Goal: Task Accomplishment & Management: Use online tool/utility

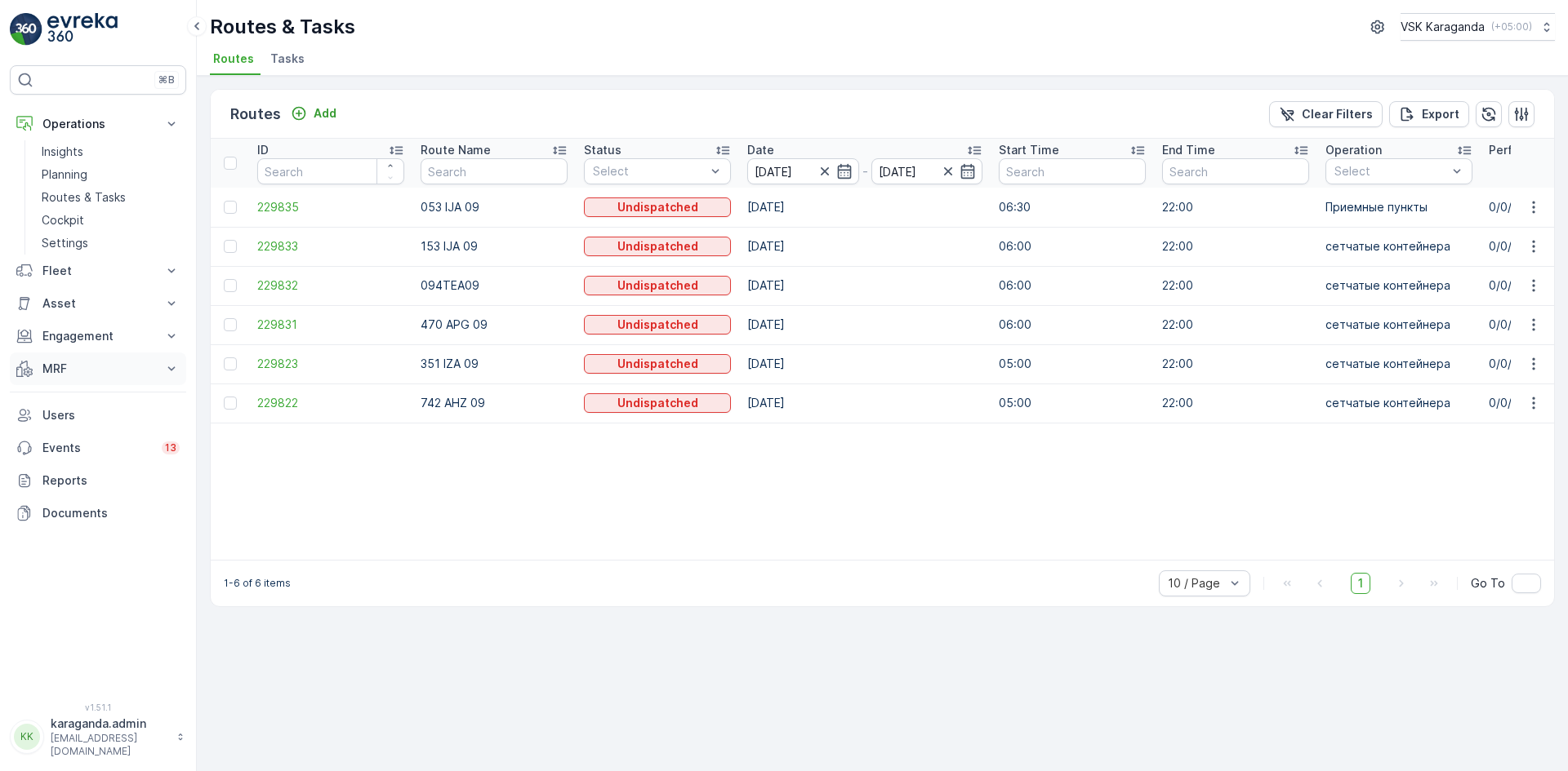
drag, startPoint x: 0, startPoint y: 0, endPoint x: 48, endPoint y: 367, distance: 370.1
click at [48, 367] on p "MRF" at bounding box center [98, 369] width 111 height 16
click at [60, 396] on p "Входящий & Исходящий" at bounding box center [110, 397] width 138 height 16
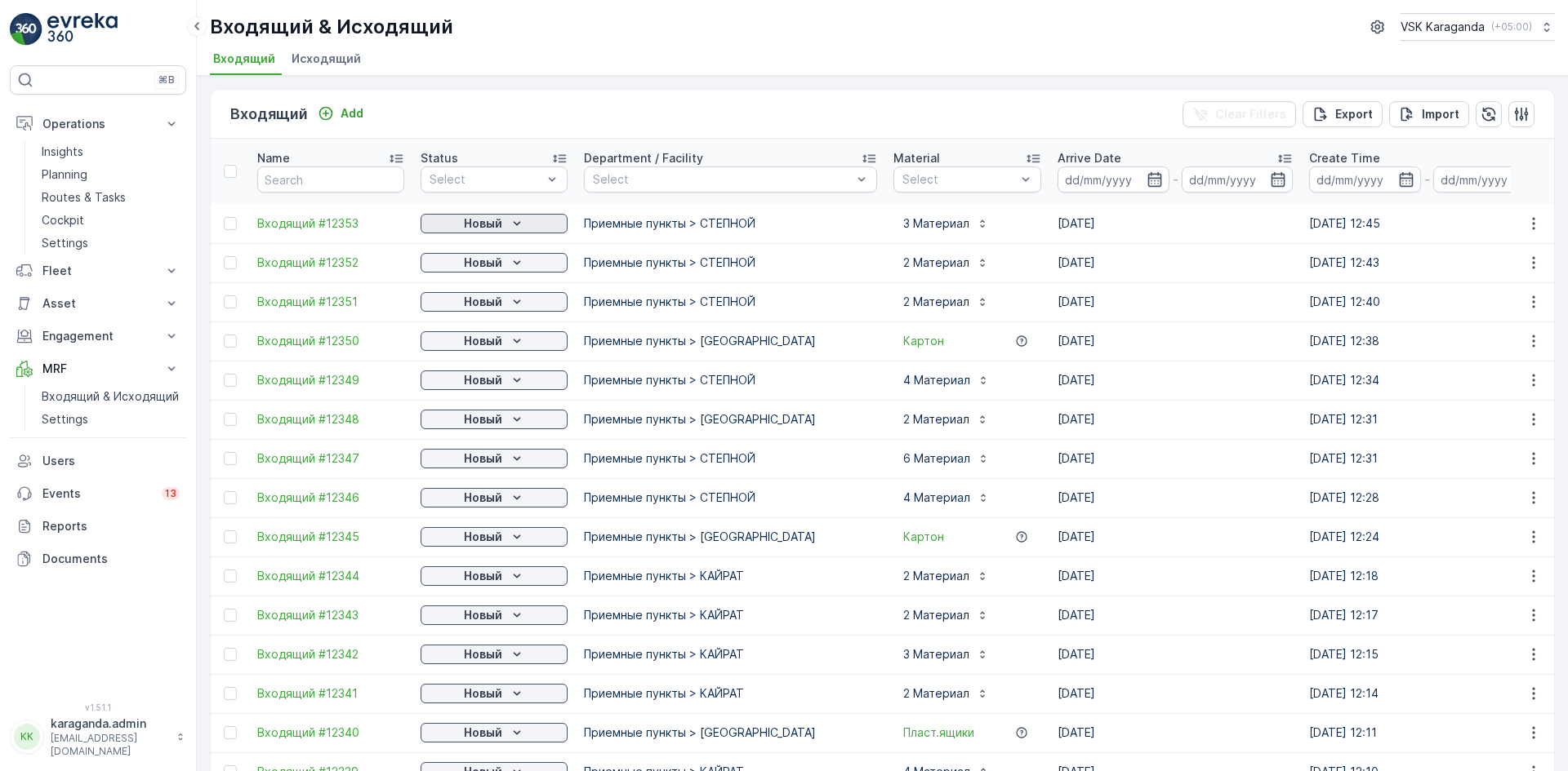
click at [493, 216] on p "Новый" at bounding box center [482, 223] width 38 height 16
click at [476, 267] on span "подтвердить" at bounding box center [468, 271] width 75 height 16
click at [476, 267] on p "Новый" at bounding box center [482, 262] width 38 height 16
click at [468, 313] on span "подтвердить" at bounding box center [468, 310] width 75 height 16
click at [475, 306] on p "Новый" at bounding box center [482, 301] width 38 height 16
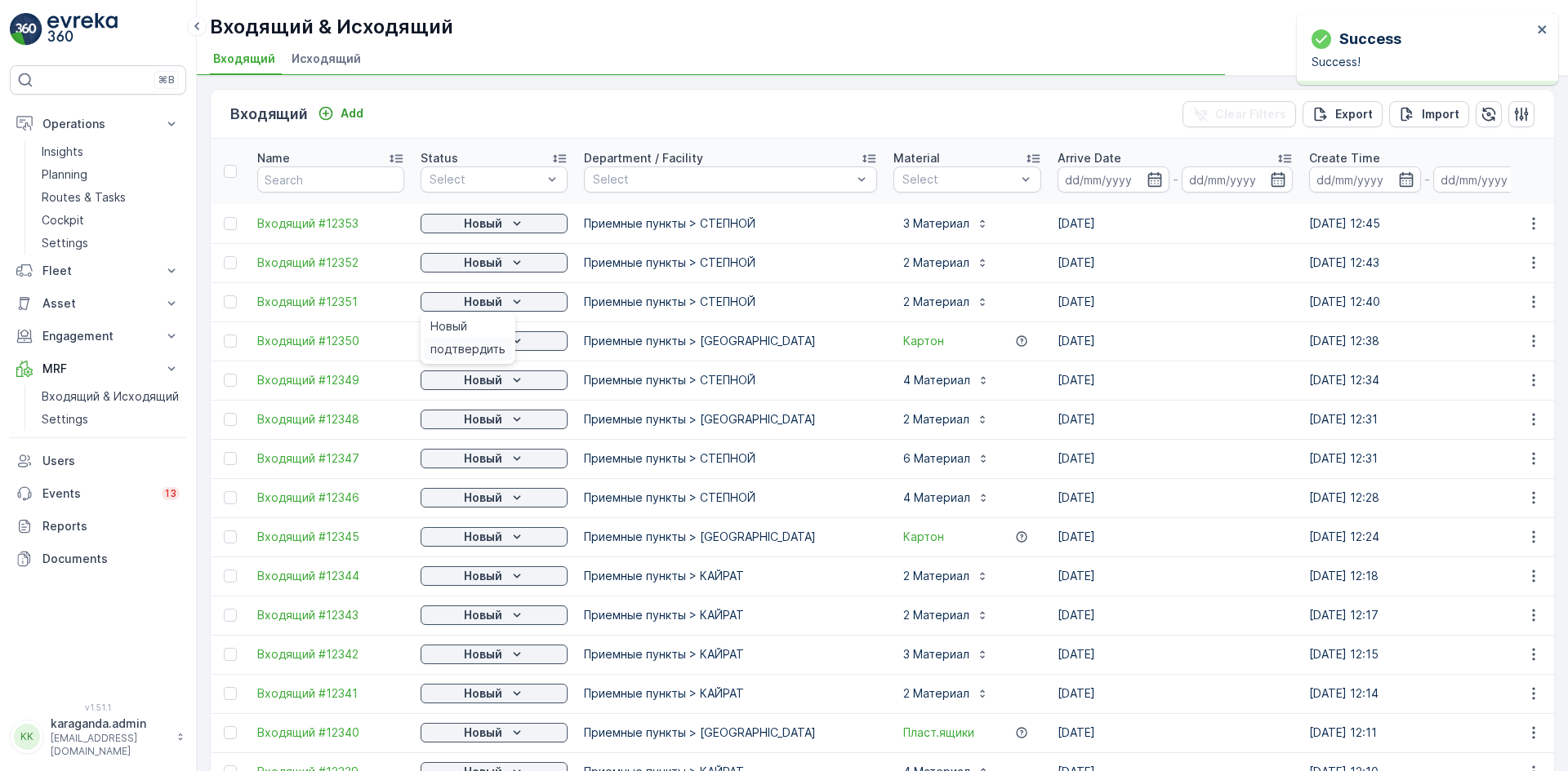
click at [462, 347] on span "подтвердить" at bounding box center [468, 349] width 75 height 16
click at [462, 344] on div "Новый" at bounding box center [494, 340] width 134 height 16
click at [464, 388] on span "подтвердить" at bounding box center [468, 388] width 75 height 16
click at [464, 382] on p "Новый" at bounding box center [482, 380] width 38 height 16
click at [464, 428] on span "подтвердить" at bounding box center [468, 427] width 75 height 16
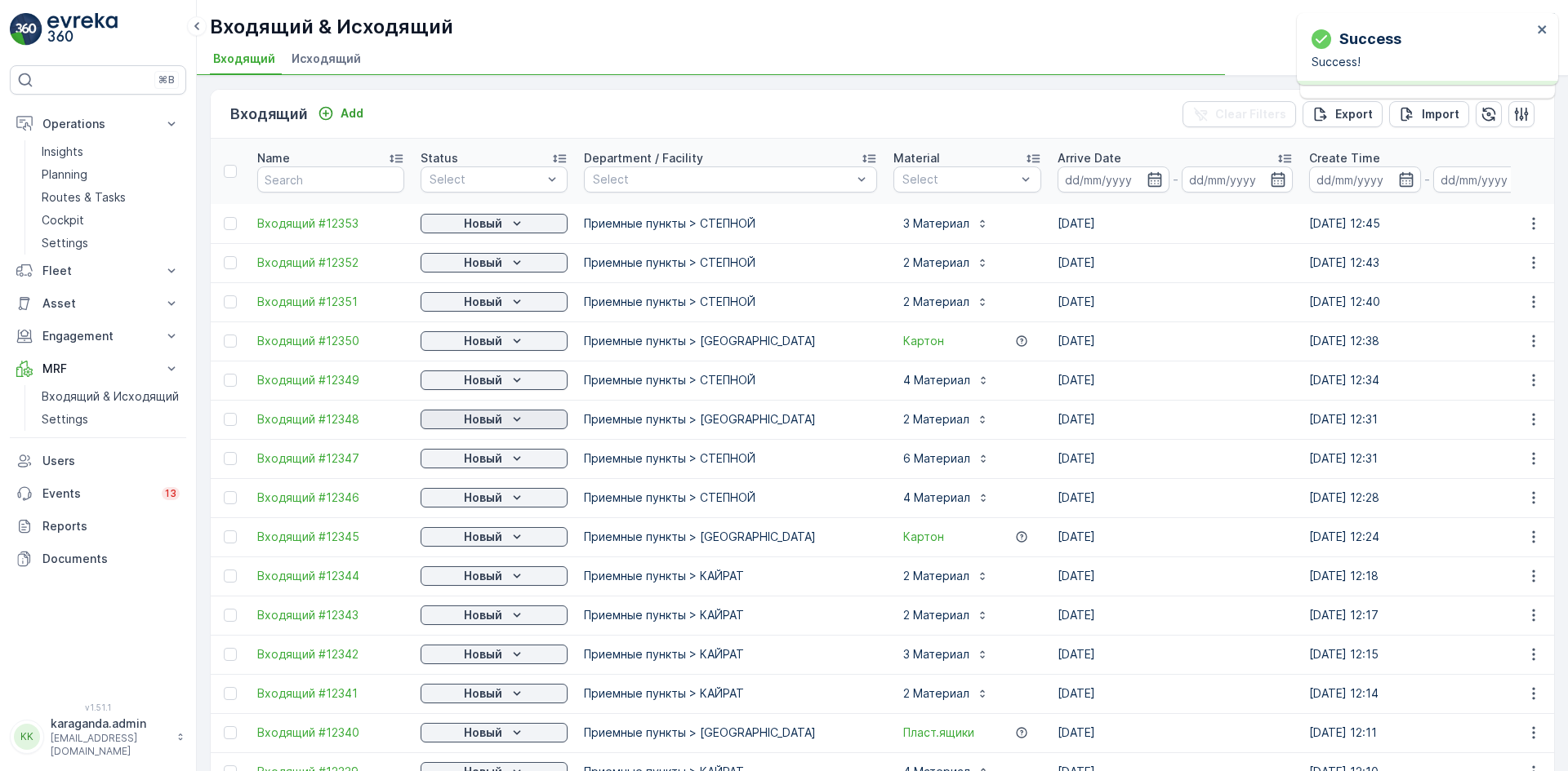
click at [470, 425] on p "Новый" at bounding box center [482, 419] width 38 height 16
click at [472, 462] on span "подтвердить" at bounding box center [468, 466] width 75 height 16
click at [475, 504] on span "подтвердить" at bounding box center [468, 505] width 75 height 16
click at [489, 500] on p "Новый" at bounding box center [482, 498] width 38 height 16
click at [470, 537] on span "подтвердить" at bounding box center [468, 545] width 75 height 16
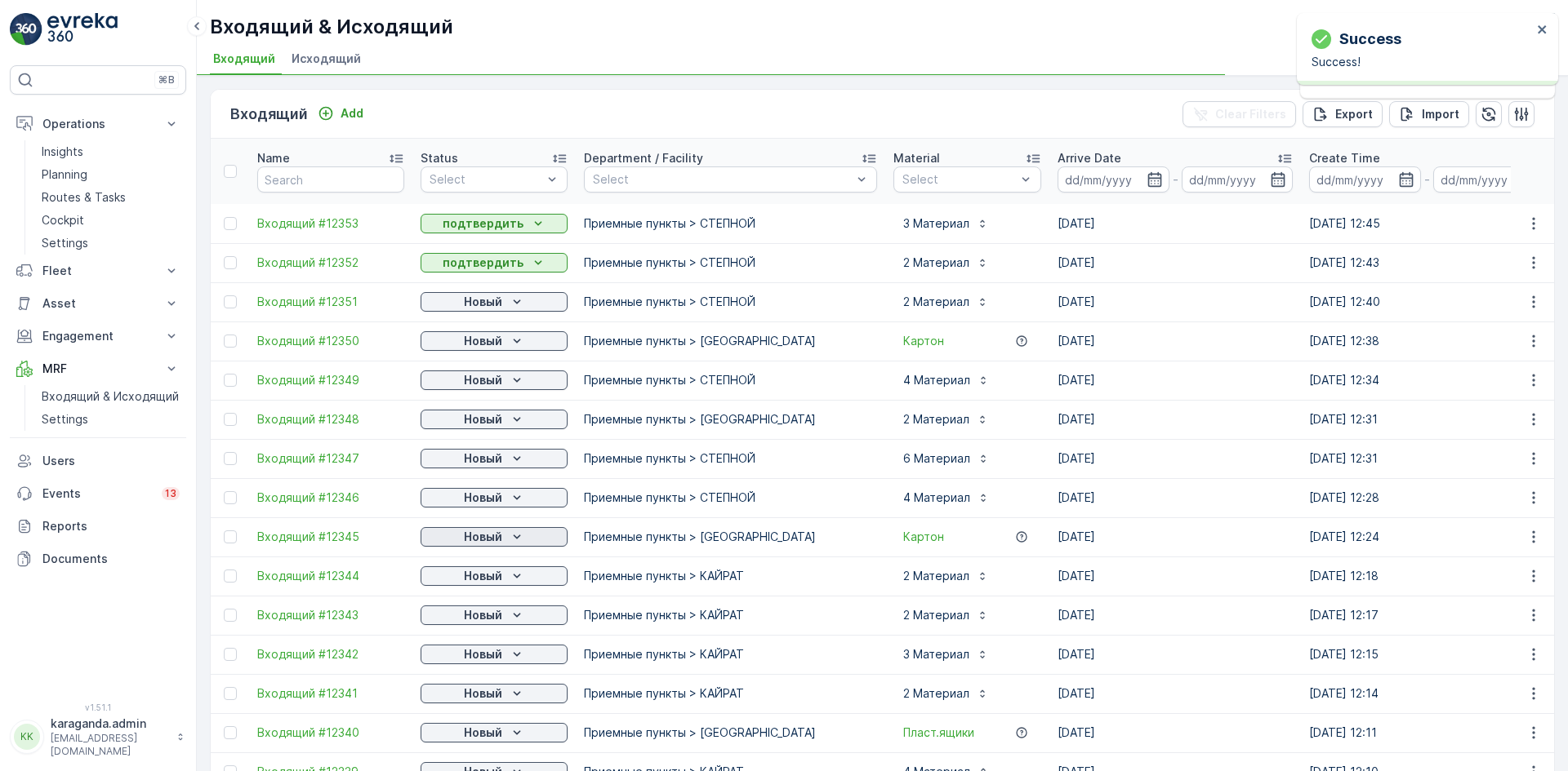
click at [497, 542] on p "Новый" at bounding box center [482, 537] width 38 height 16
click at [483, 580] on span "подтвердить" at bounding box center [468, 584] width 75 height 16
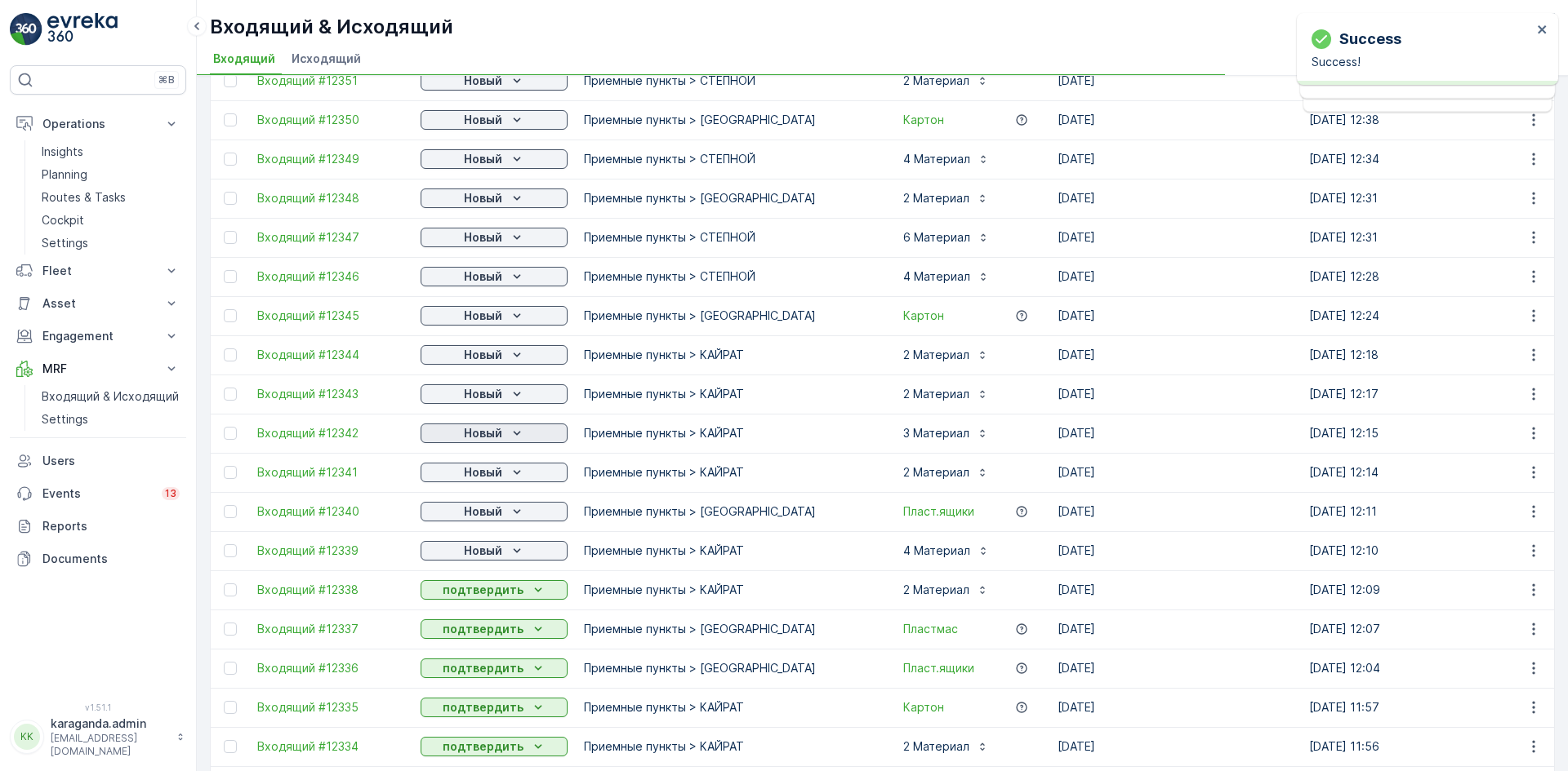
scroll to position [245, 0]
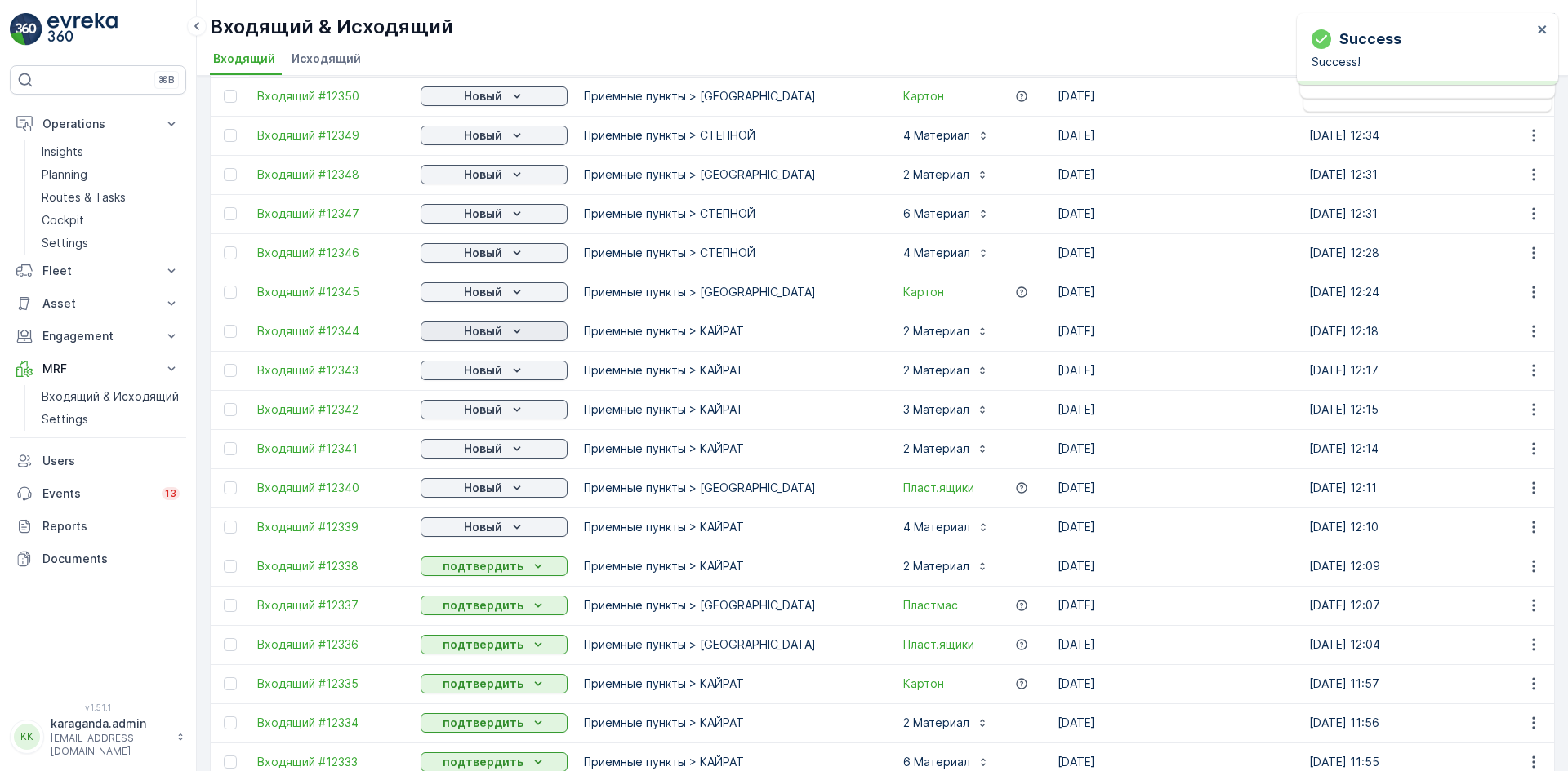
click at [489, 329] on p "Новый" at bounding box center [482, 331] width 38 height 16
drag, startPoint x: 477, startPoint y: 377, endPoint x: 488, endPoint y: 369, distance: 13.6
click at [488, 369] on p "Новый" at bounding box center [482, 370] width 38 height 16
click at [484, 416] on span "подтвердить" at bounding box center [468, 418] width 75 height 16
click at [495, 414] on p "Новый" at bounding box center [482, 409] width 38 height 16
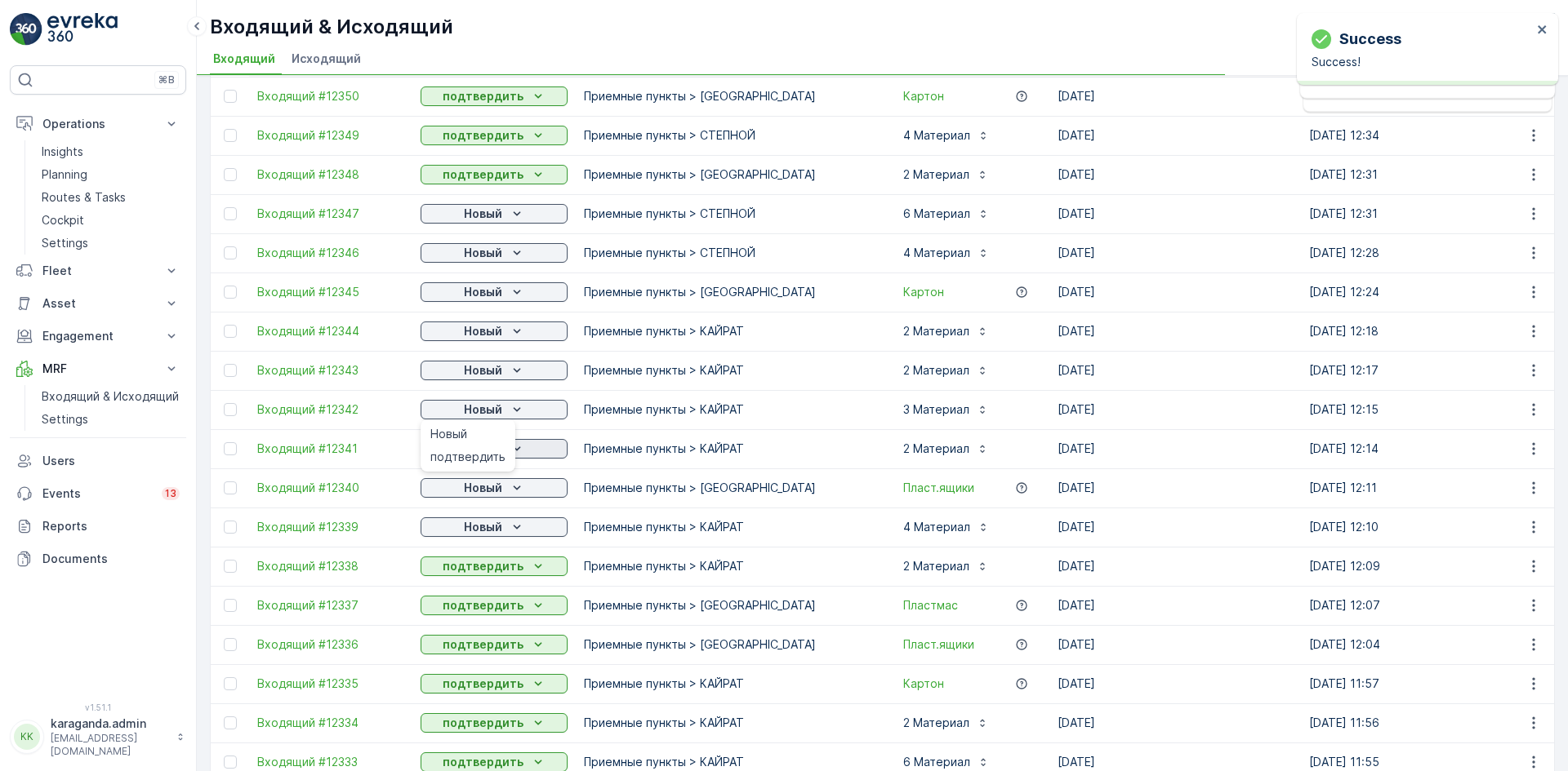
click at [483, 459] on span "подтвердить" at bounding box center [468, 457] width 75 height 16
click at [500, 448] on p "Новый" at bounding box center [482, 448] width 38 height 16
click at [488, 497] on span "подтвердить" at bounding box center [468, 496] width 75 height 16
click at [499, 487] on p "Новый" at bounding box center [482, 487] width 38 height 16
click at [461, 538] on span "подтвердить" at bounding box center [468, 535] width 75 height 16
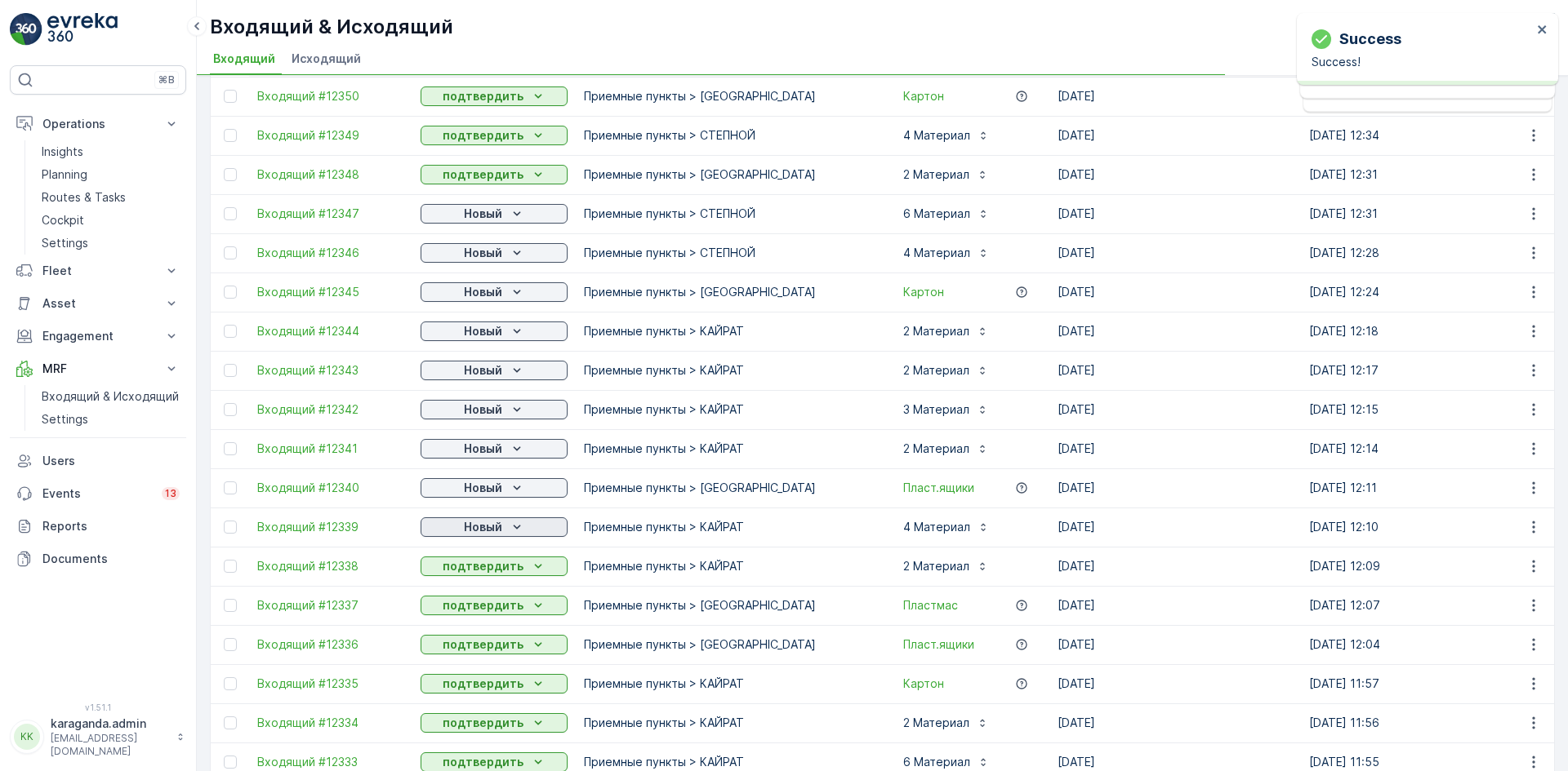
click at [481, 527] on p "Новый" at bounding box center [482, 526] width 38 height 16
click at [474, 573] on span "подтвердить" at bounding box center [468, 574] width 75 height 16
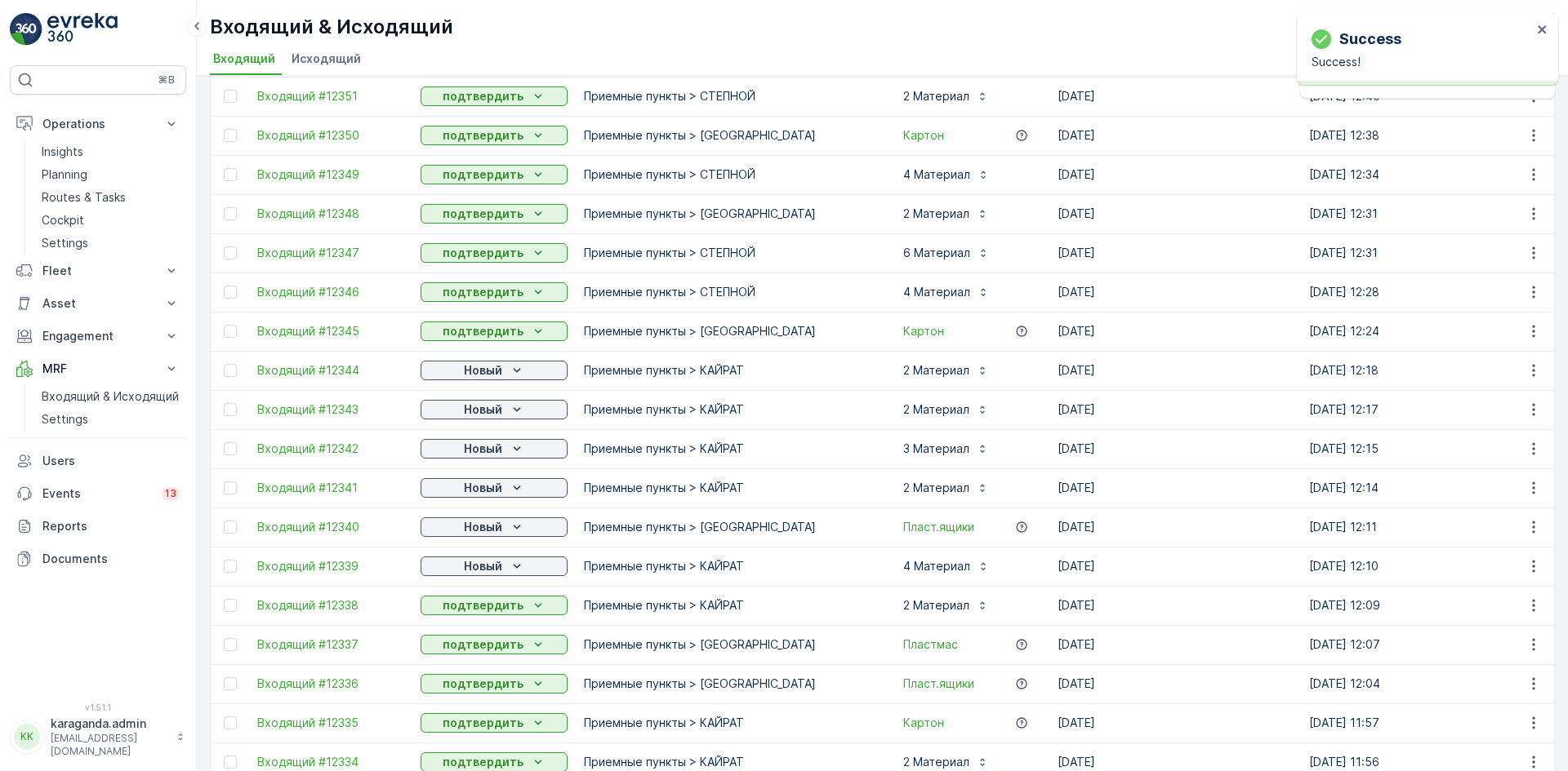
scroll to position [284, 0]
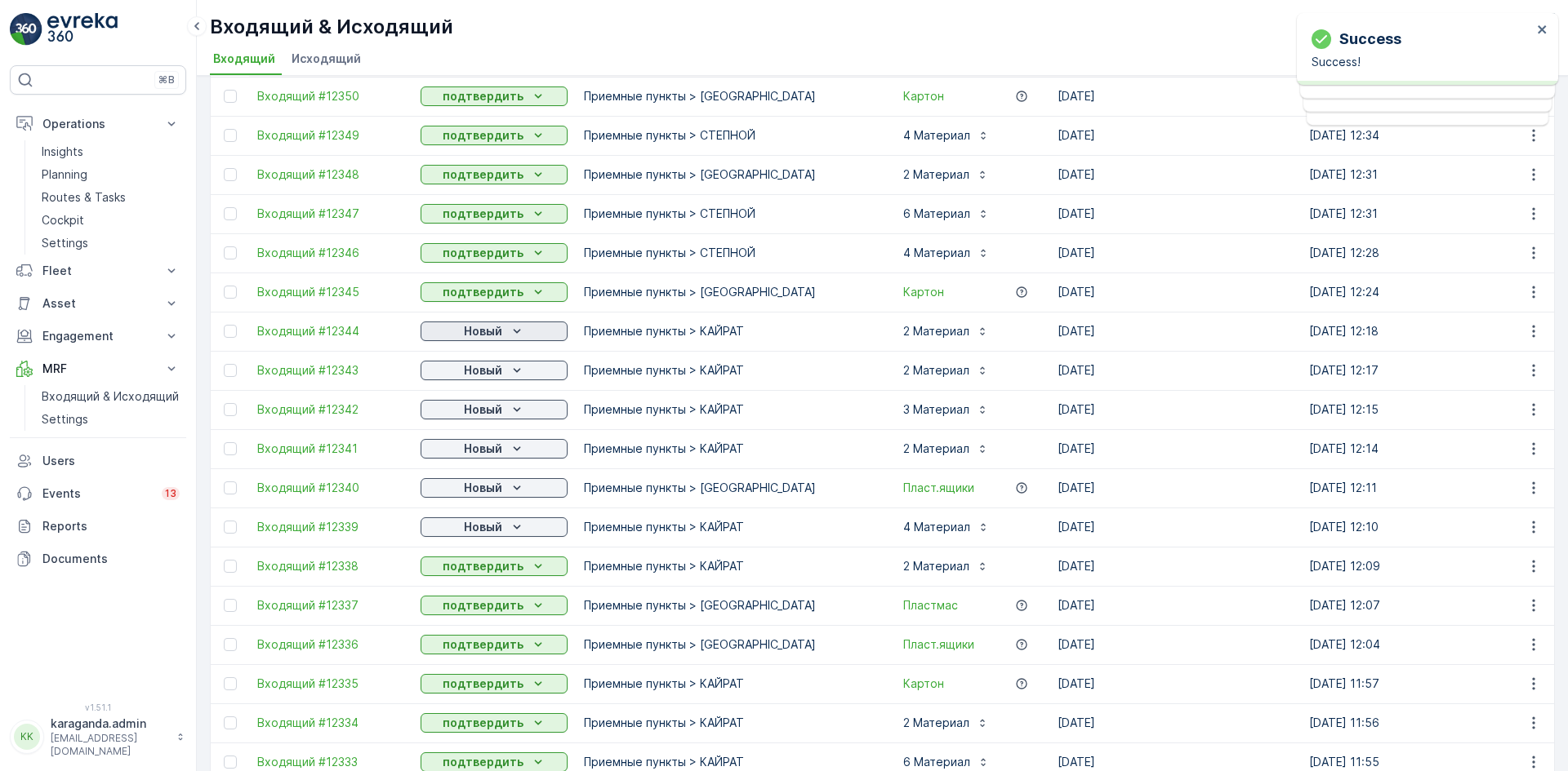
click at [460, 335] on div "Новый" at bounding box center [494, 331] width 134 height 16
click at [443, 372] on span "подтвердить" at bounding box center [468, 378] width 75 height 16
click at [468, 373] on p "Новый" at bounding box center [482, 370] width 38 height 16
click at [465, 407] on div "подтвердить" at bounding box center [468, 418] width 88 height 23
click at [465, 411] on p "Новый" at bounding box center [482, 409] width 38 height 16
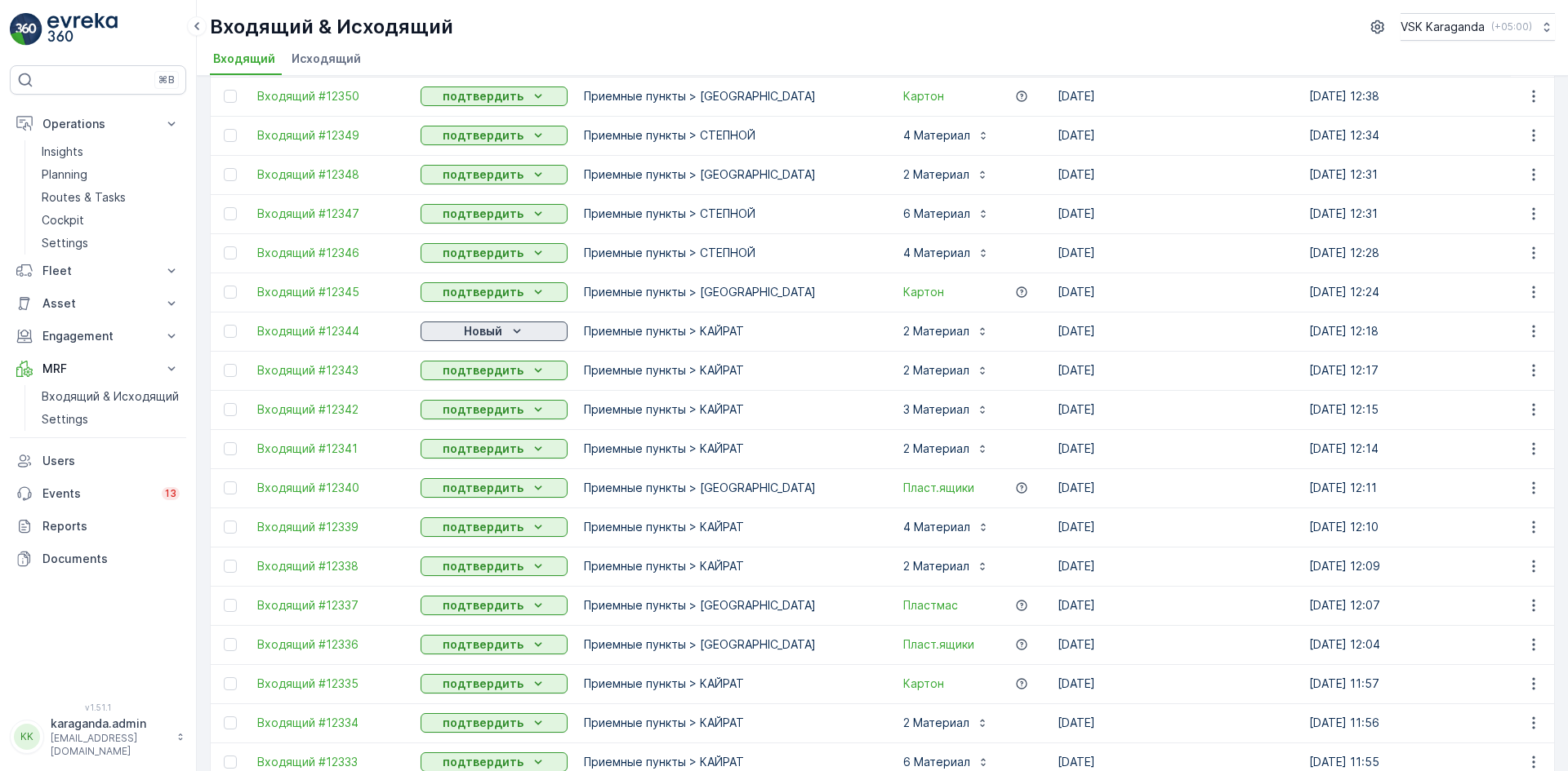
click at [481, 339] on p "Новый" at bounding box center [482, 331] width 38 height 16
click at [469, 371] on span "подтвердить" at bounding box center [468, 378] width 75 height 16
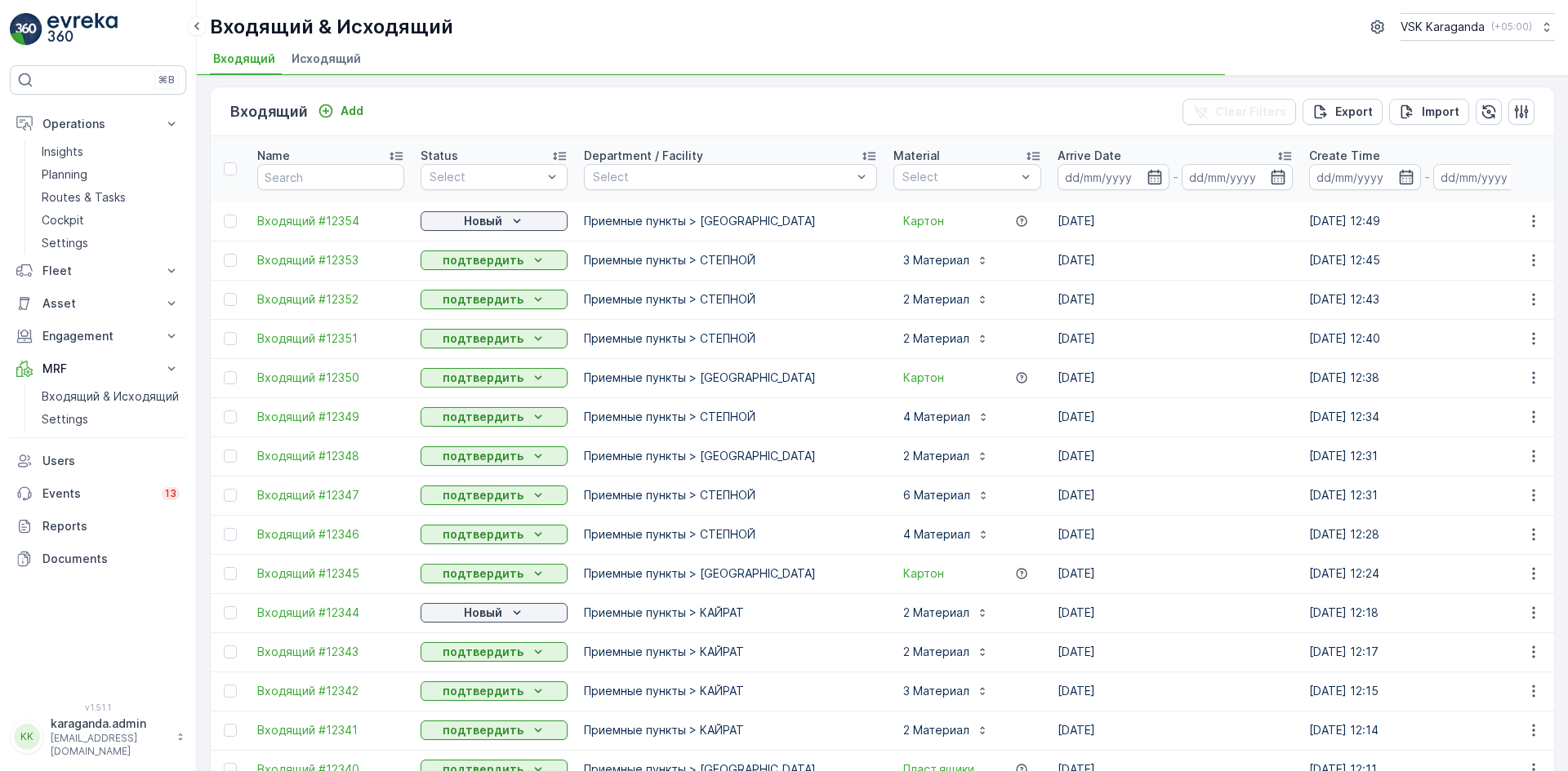
scroll to position [0, 0]
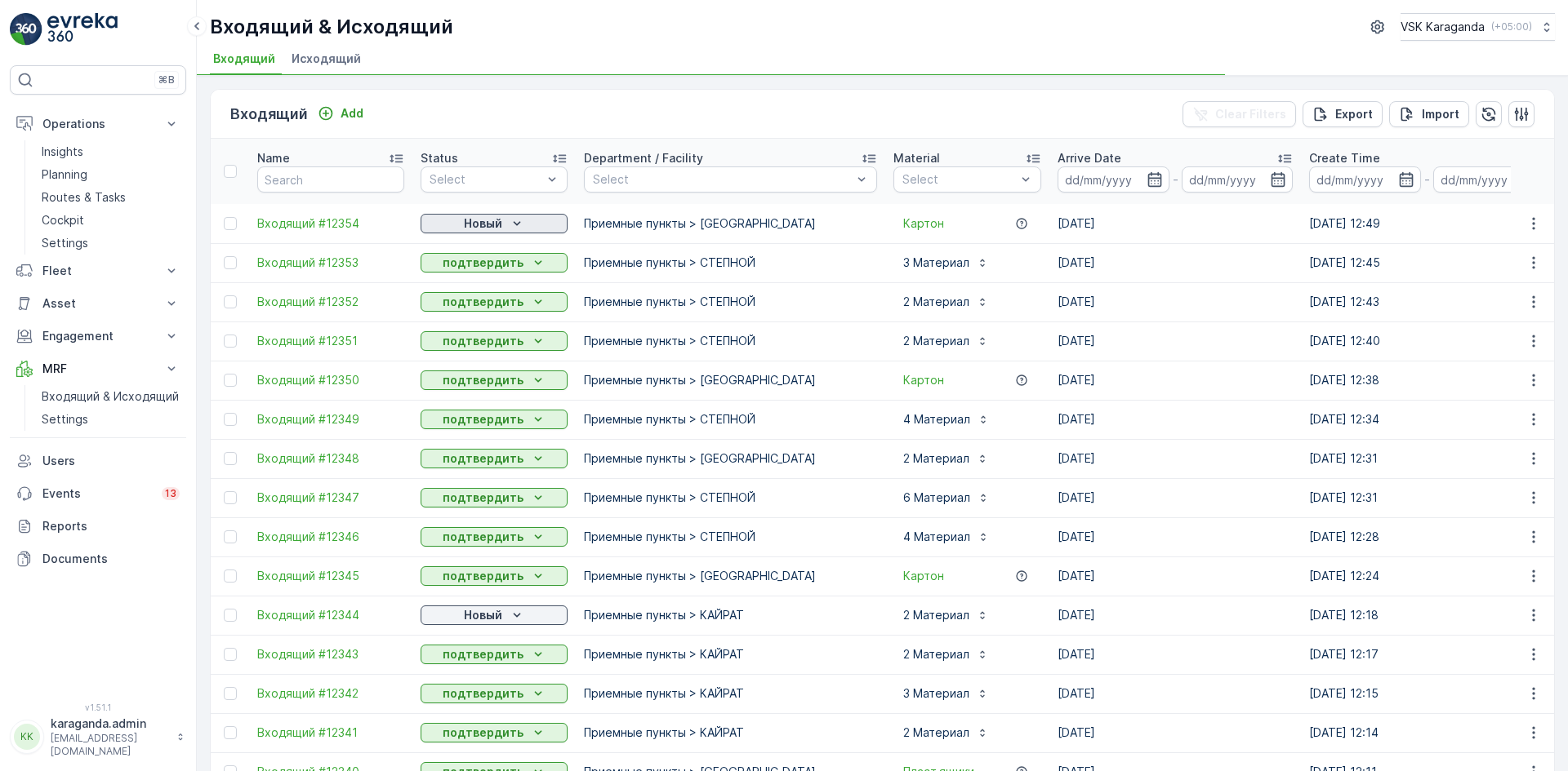
click at [472, 221] on p "Новый" at bounding box center [482, 223] width 38 height 16
click at [468, 263] on span "подтвердить" at bounding box center [468, 271] width 75 height 16
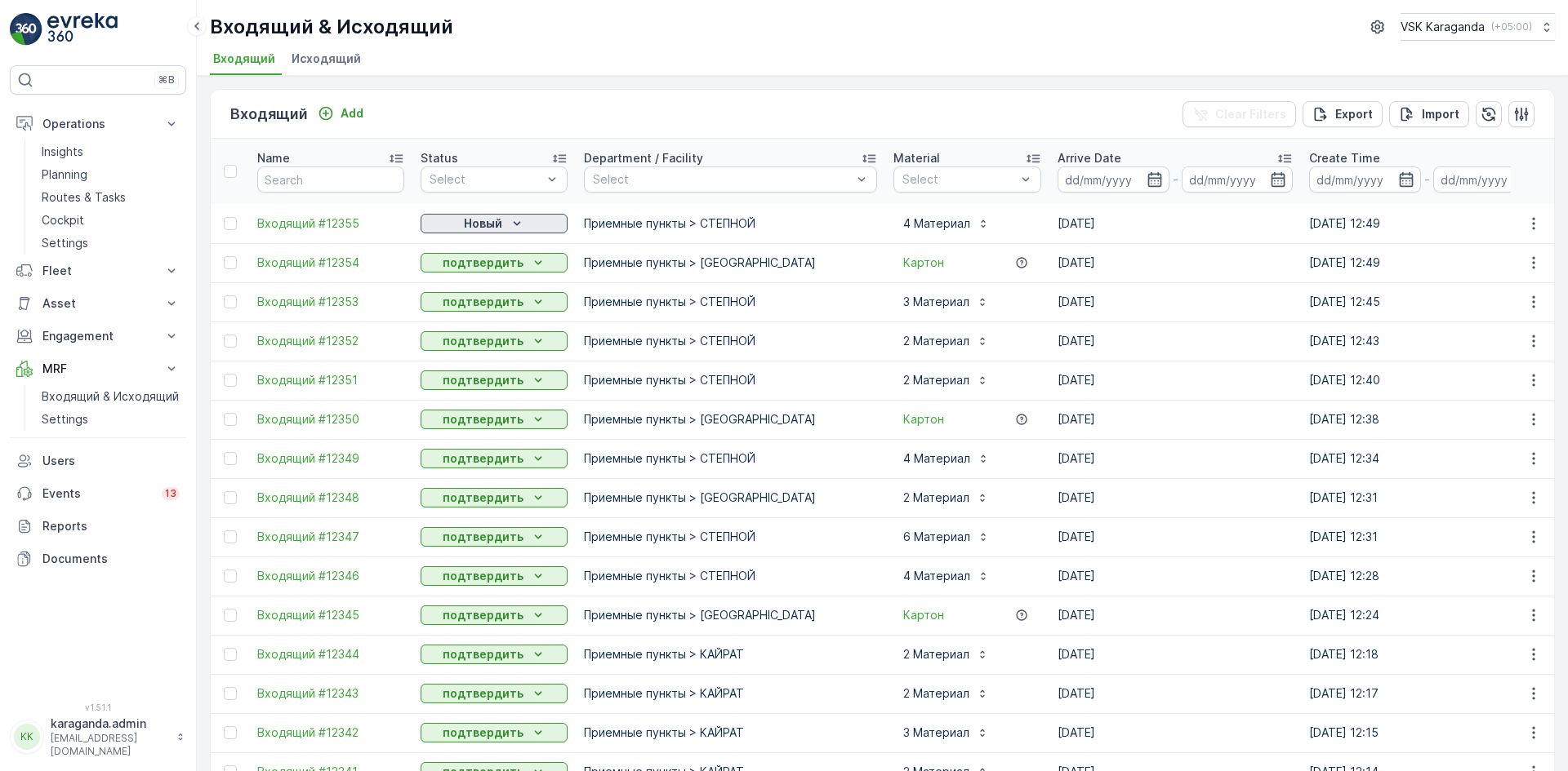
click at [489, 231] on p "Новый" at bounding box center [482, 223] width 38 height 16
click at [482, 263] on span "подтвердить" at bounding box center [468, 271] width 75 height 16
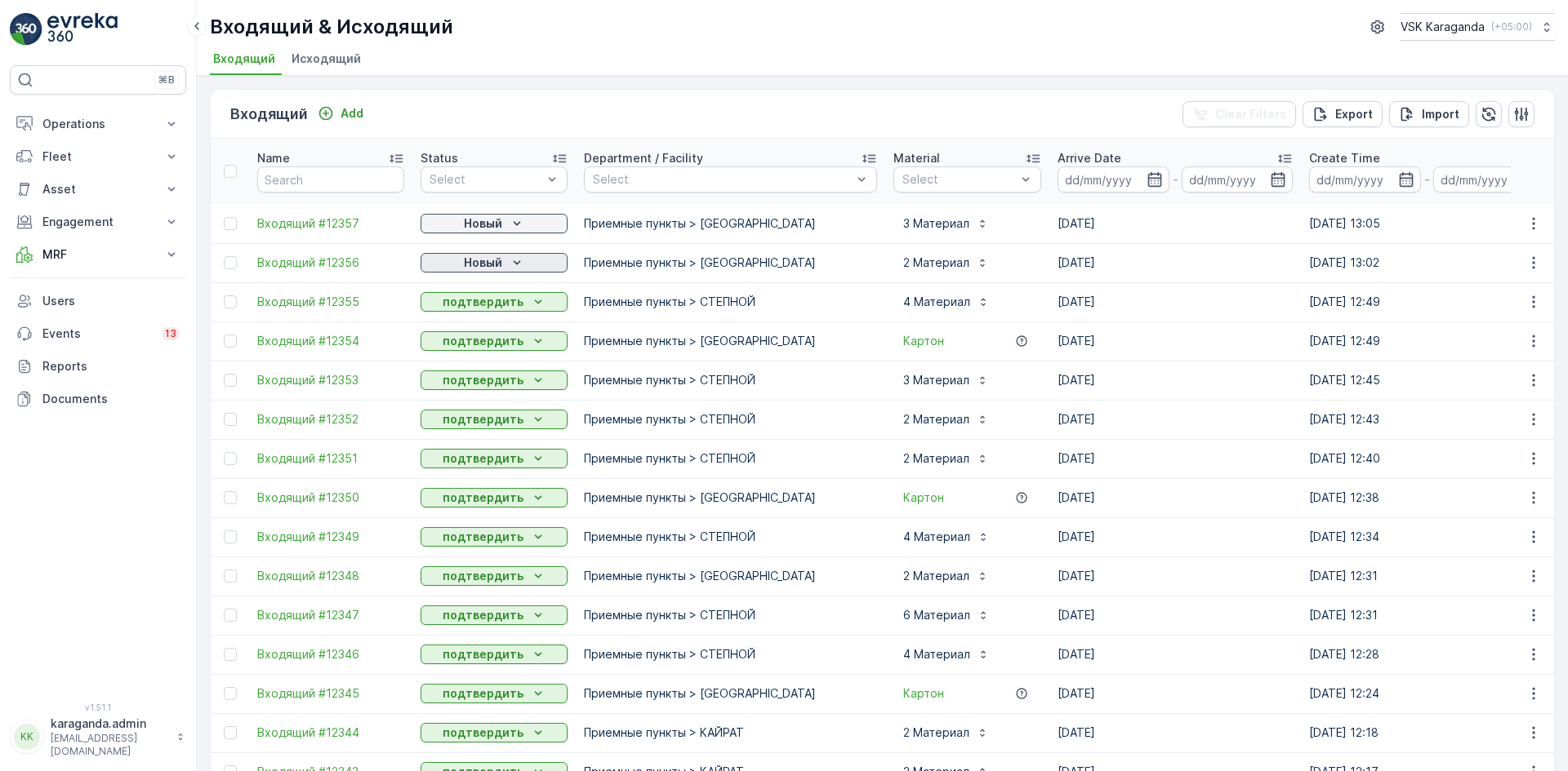
click at [490, 266] on p "Новый" at bounding box center [482, 262] width 38 height 16
click at [483, 302] on span "подтвердить" at bounding box center [468, 310] width 75 height 16
click at [499, 219] on p "Новый" at bounding box center [482, 223] width 38 height 16
click at [474, 271] on span "подтвердить" at bounding box center [468, 271] width 75 height 16
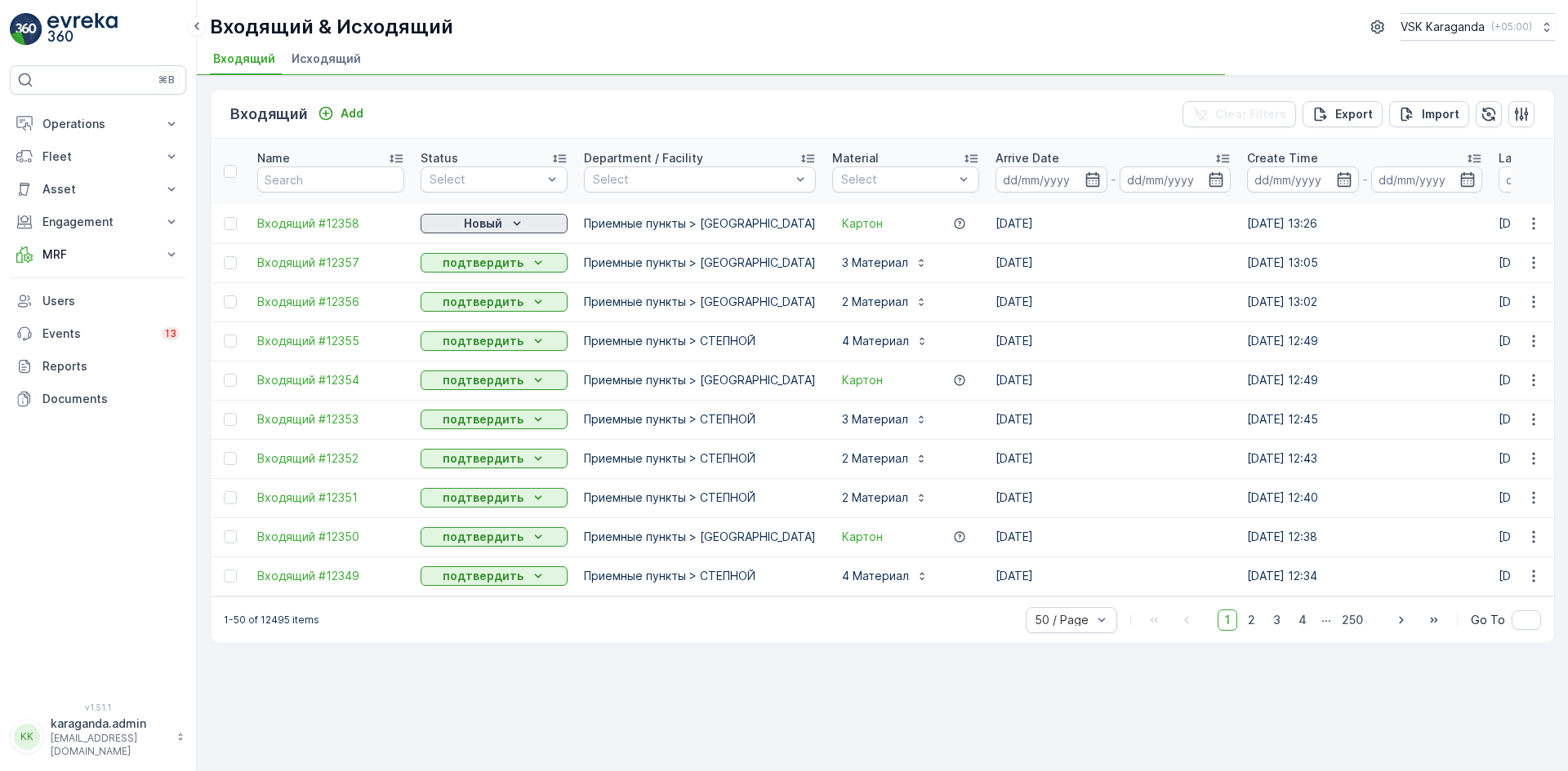
click at [507, 222] on div "Новый" at bounding box center [494, 223] width 134 height 16
click at [502, 260] on div "подтвердить" at bounding box center [468, 271] width 88 height 23
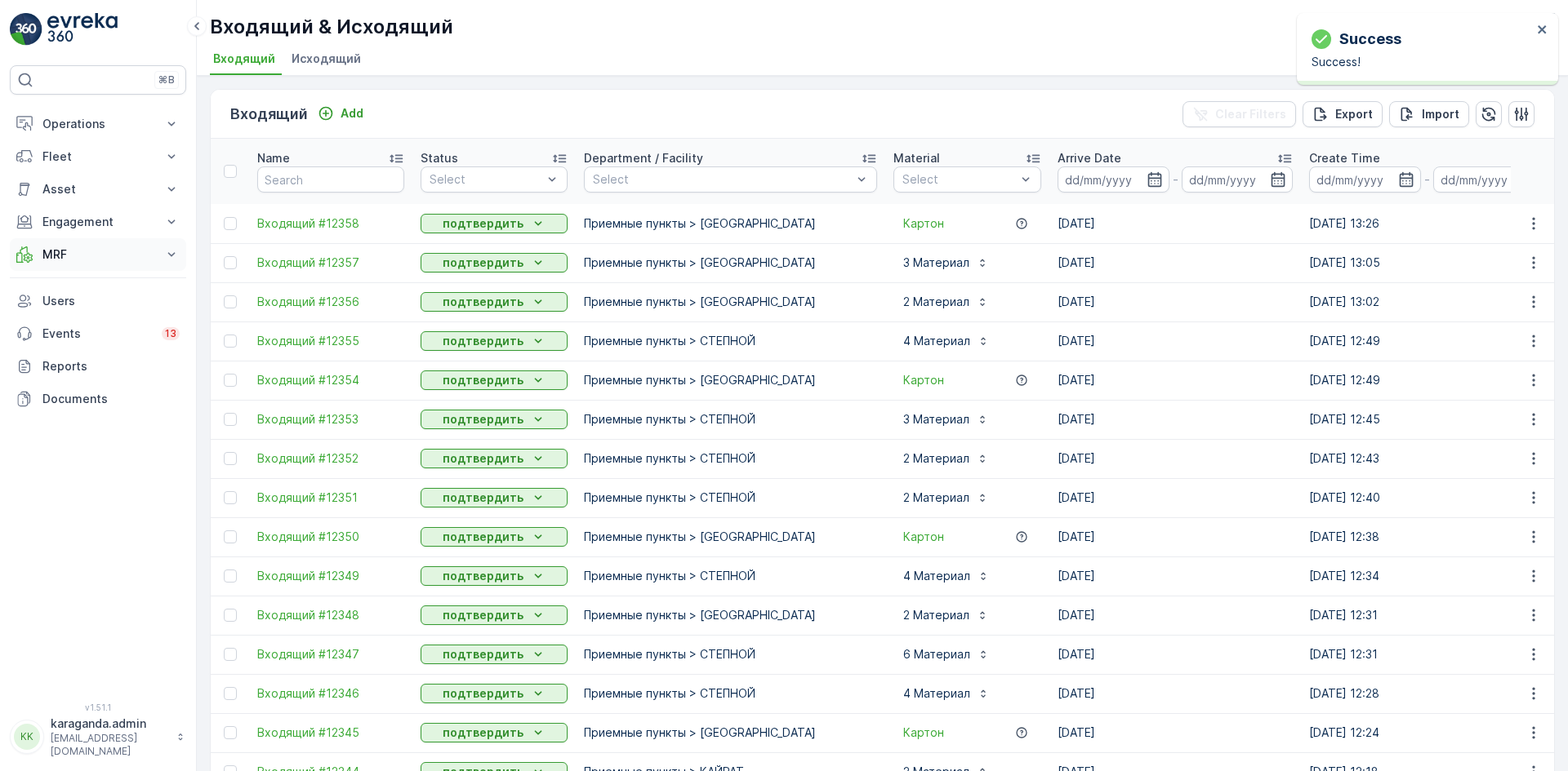
click at [63, 250] on p "MRF" at bounding box center [98, 254] width 111 height 16
click at [57, 286] on p "Входящий & Исходящий" at bounding box center [110, 282] width 138 height 16
